Goal: Navigation & Orientation: Find specific page/section

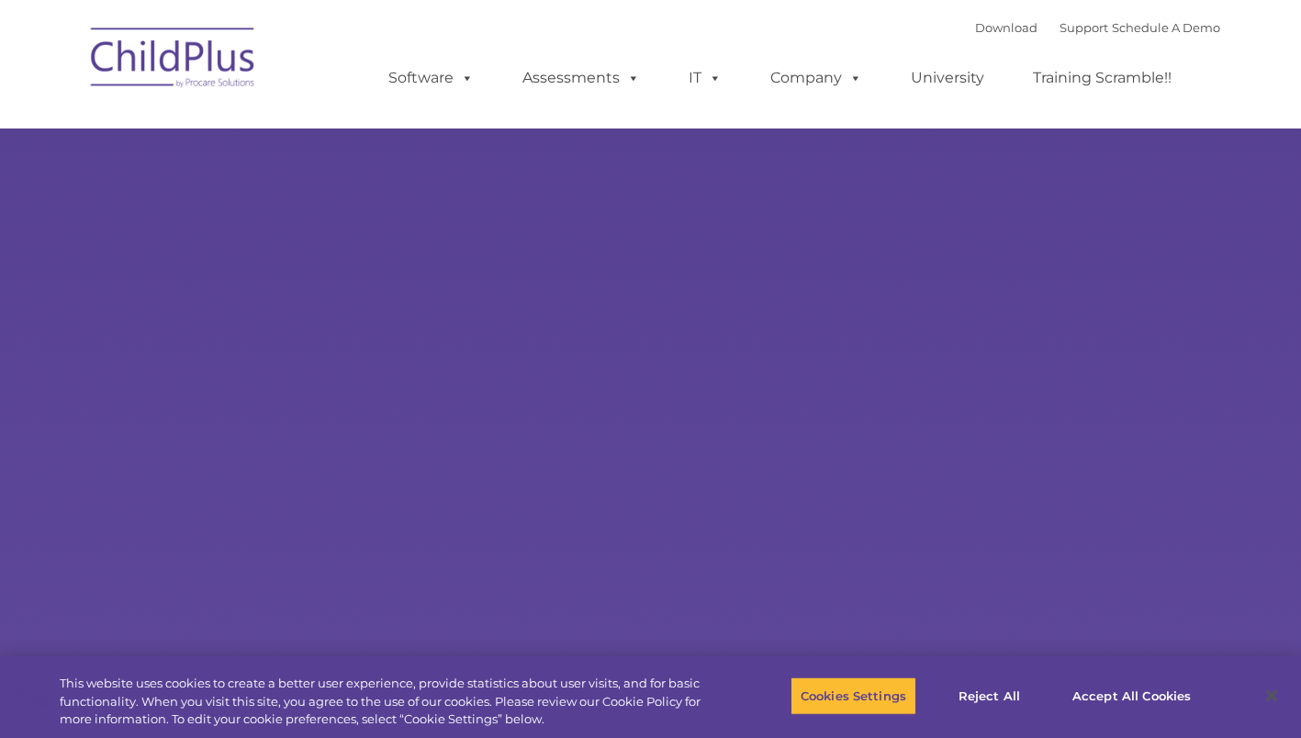
select select "MEDIUM"
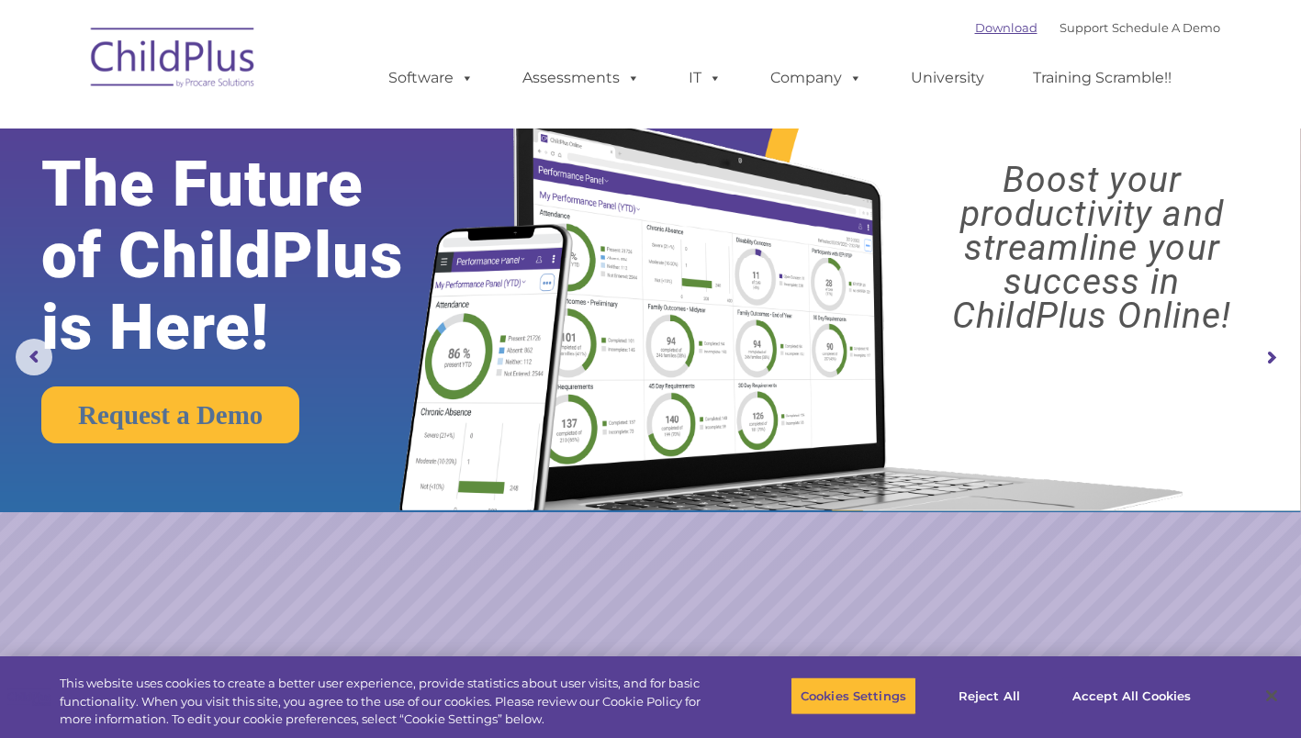
click at [975, 33] on link "Download" at bounding box center [1006, 27] width 62 height 15
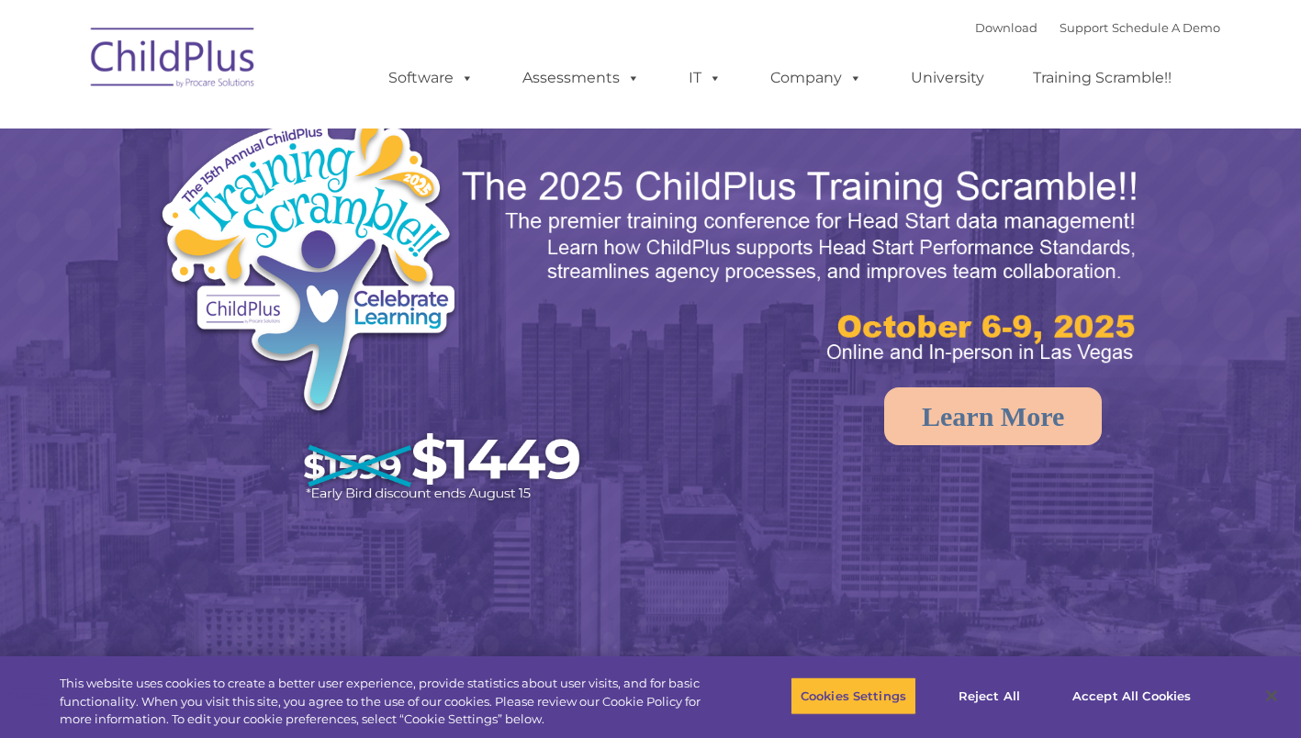
select select "MEDIUM"
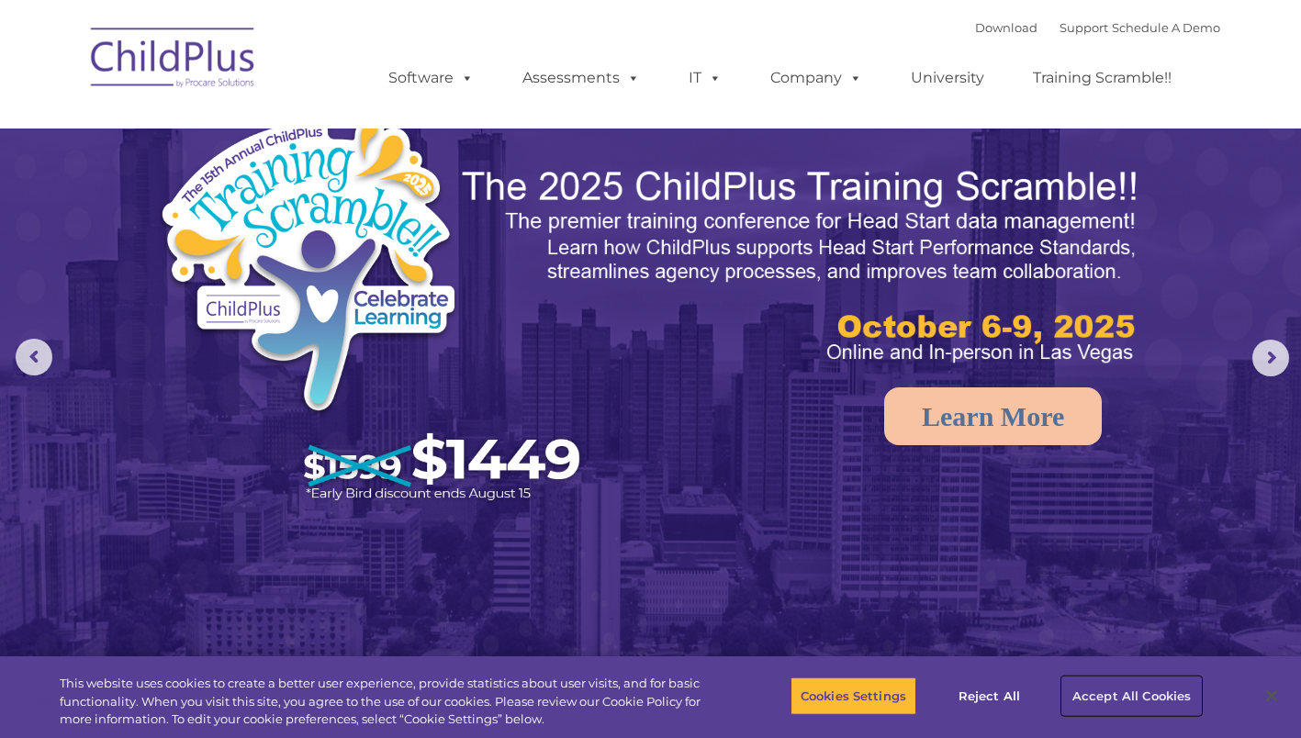
click at [1114, 702] on button "Accept All Cookies" at bounding box center [1131, 696] width 139 height 39
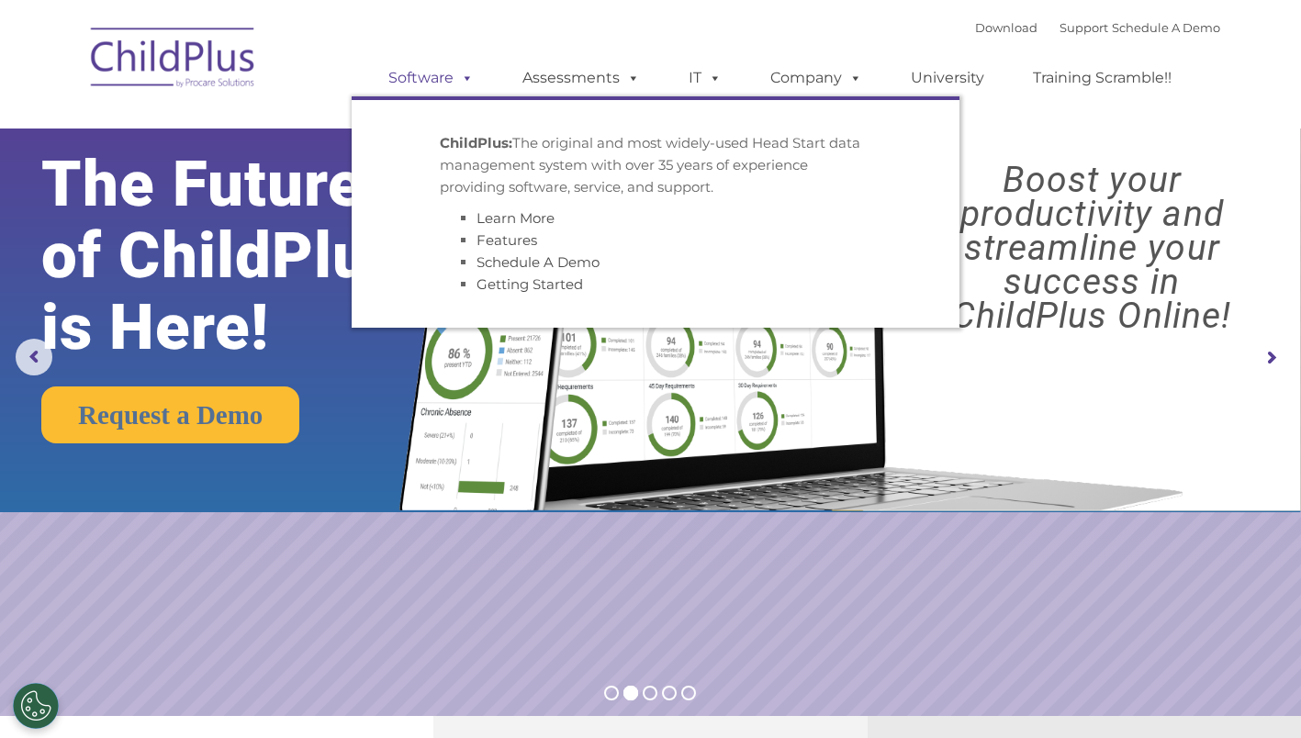
click at [449, 79] on link "Software" at bounding box center [431, 78] width 122 height 37
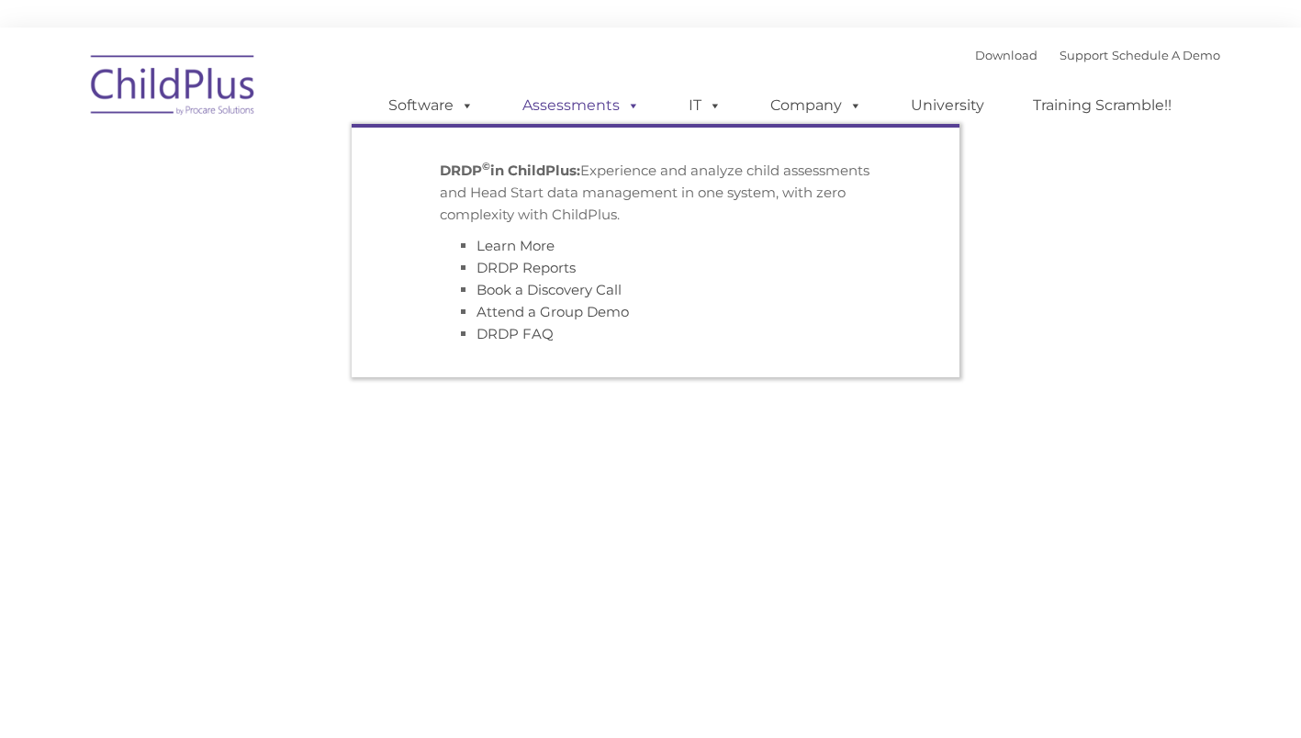
type input ""
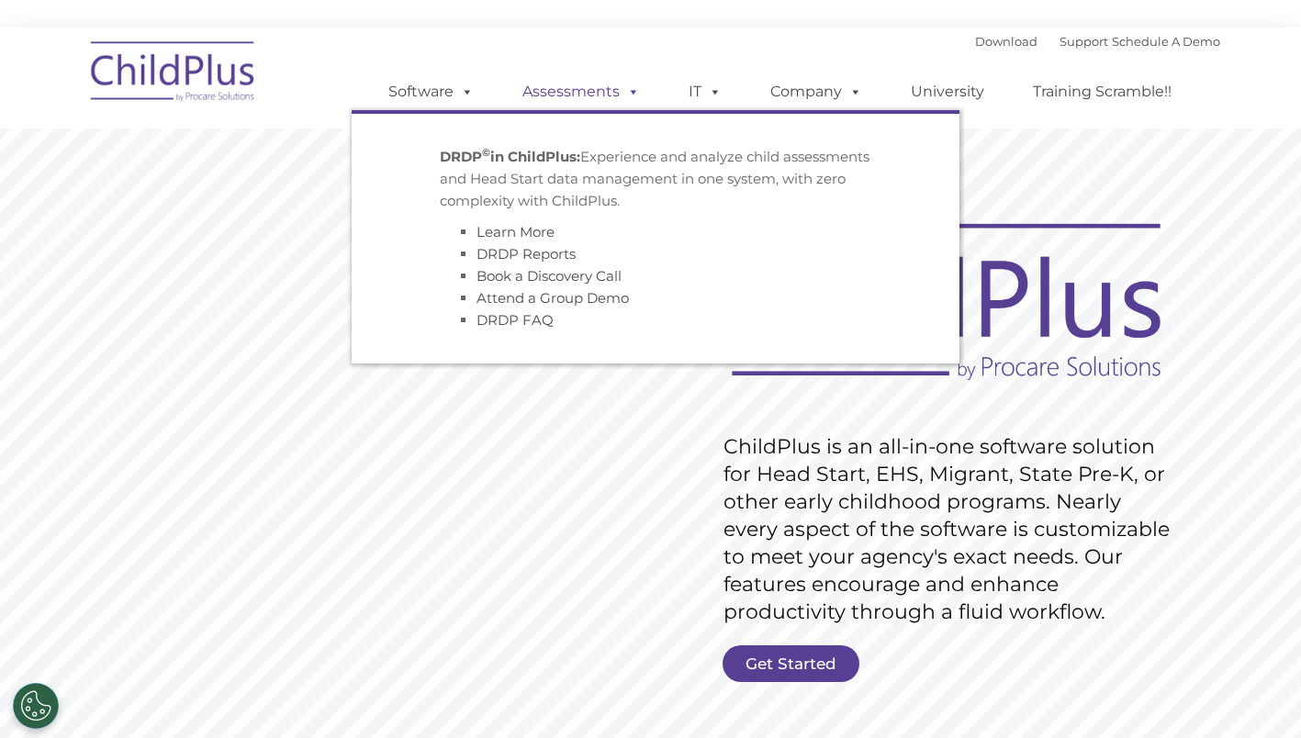
click at [637, 99] on span at bounding box center [630, 91] width 20 height 17
